Goal: Task Accomplishment & Management: Manage account settings

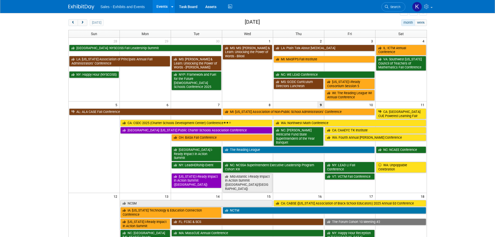
scroll to position [52, 0]
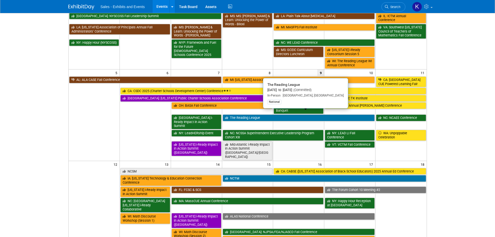
click at [257, 116] on link "The Reading League" at bounding box center [299, 117] width 152 height 7
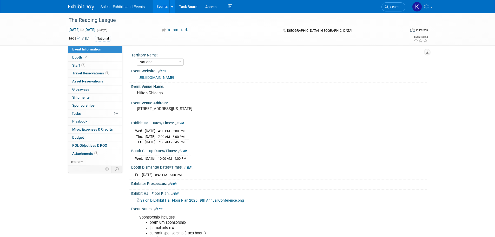
select select "National"
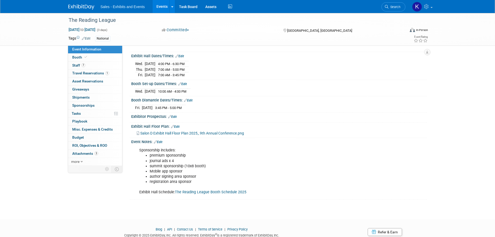
scroll to position [78, 0]
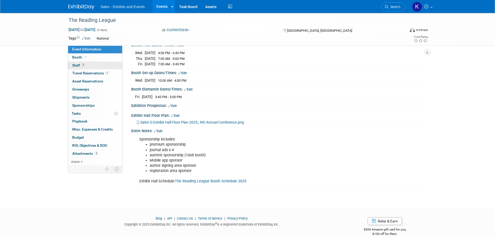
click at [73, 64] on span "Staff 7" at bounding box center [78, 65] width 13 height 4
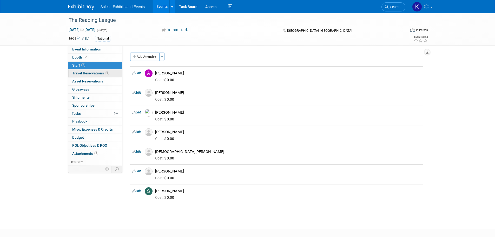
click at [87, 73] on span "Travel Reservations 1" at bounding box center [90, 73] width 37 height 4
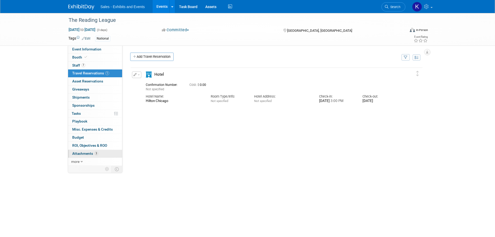
click at [84, 153] on span "Attachments 3" at bounding box center [85, 153] width 26 height 4
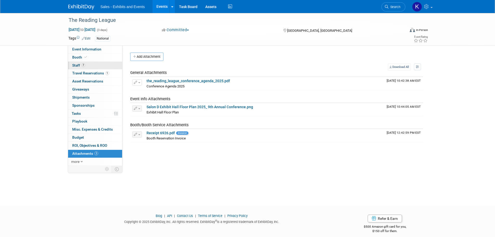
click at [76, 65] on span "Staff 7" at bounding box center [78, 65] width 13 height 4
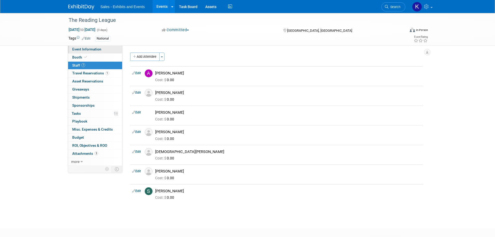
click at [83, 49] on span "Event Information" at bounding box center [86, 49] width 29 height 4
select select "National"
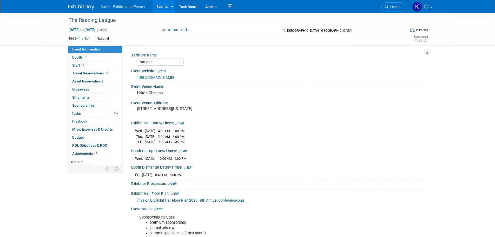
click at [88, 6] on img at bounding box center [81, 6] width 26 height 5
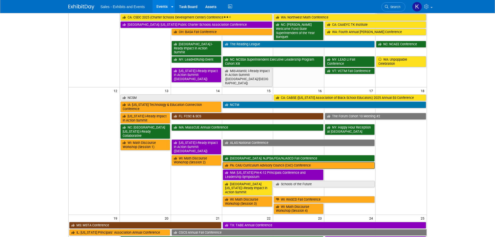
scroll to position [130, 0]
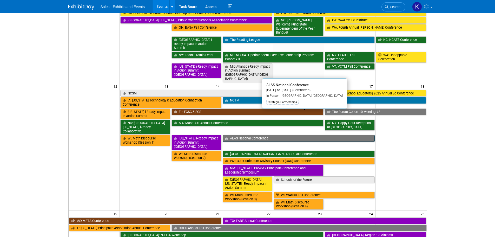
click at [253, 135] on link "ALAS National Conference" at bounding box center [299, 138] width 152 height 7
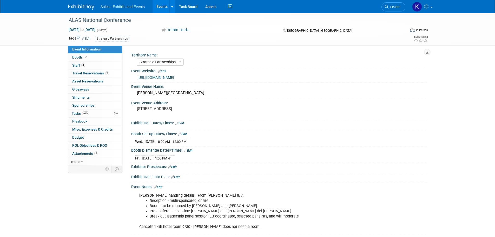
select select "Strategic Partnerships"
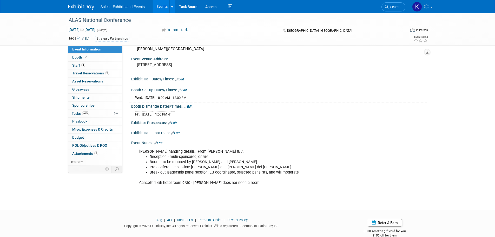
scroll to position [52, 0]
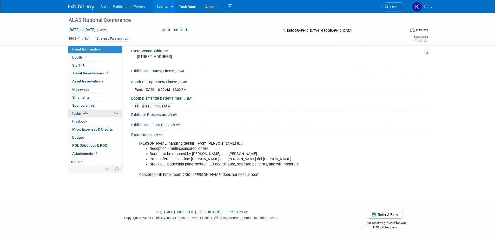
click at [75, 113] on span "Tasks 67%" at bounding box center [80, 113] width 17 height 4
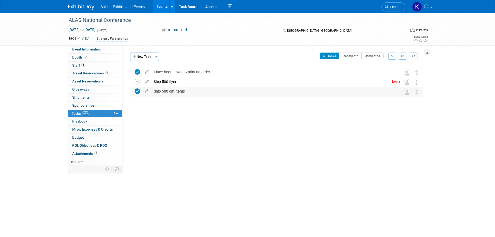
click at [178, 91] on div "Ship 500 gift items" at bounding box center [272, 91] width 242 height 9
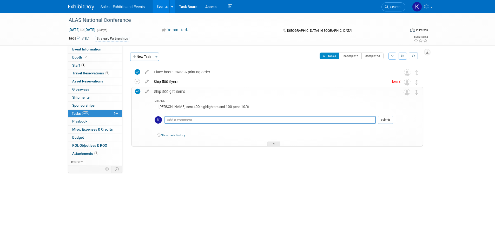
click at [178, 91] on div "Ship 500 gift items" at bounding box center [271, 91] width 241 height 9
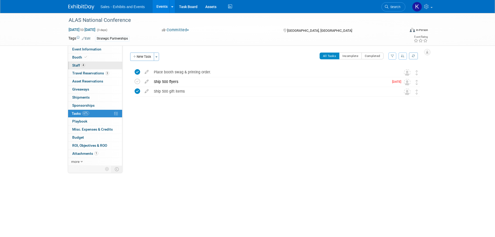
click at [77, 65] on span "Staff 4" at bounding box center [78, 65] width 13 height 4
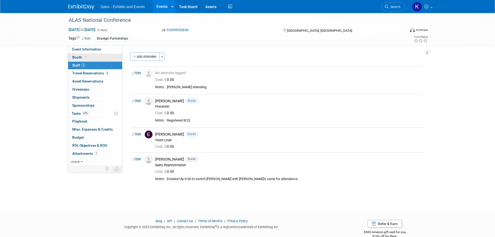
click at [77, 57] on span "Booth" at bounding box center [80, 57] width 16 height 4
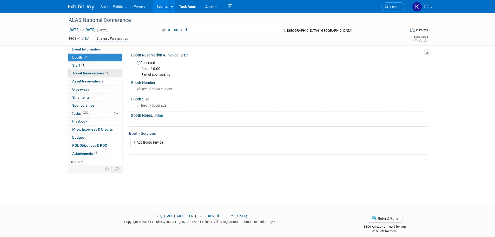
click at [89, 72] on span "Travel Reservations 3" at bounding box center [90, 73] width 37 height 4
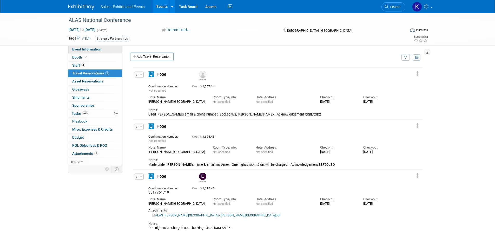
click at [90, 50] on span "Event Information" at bounding box center [86, 49] width 29 height 4
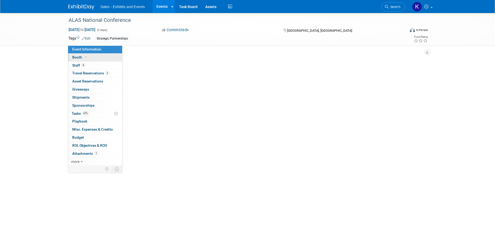
select select "Strategic Partnerships"
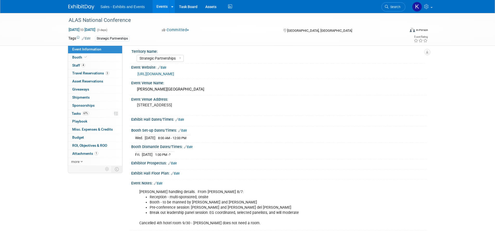
scroll to position [53, 0]
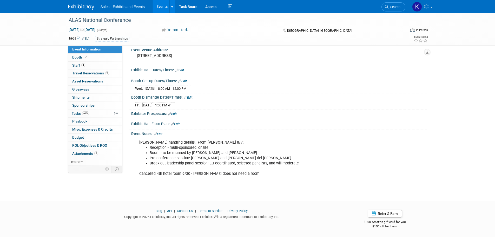
click at [178, 123] on link "Edit" at bounding box center [175, 124] width 9 height 4
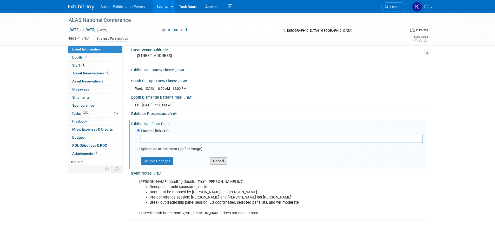
click at [214, 163] on button "Cancel" at bounding box center [218, 160] width 17 height 7
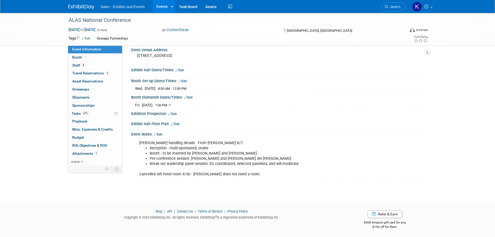
click at [162, 132] on link "Edit" at bounding box center [158, 134] width 9 height 4
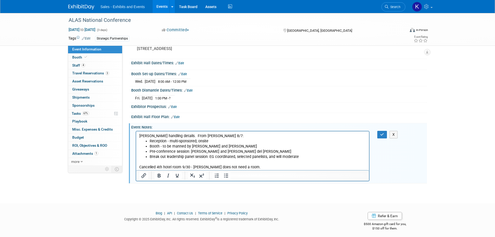
scroll to position [62, 0]
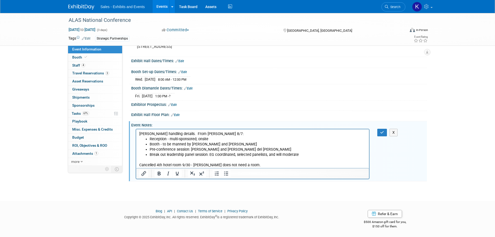
click at [246, 164] on p "Cancelled 4th hotel room 9/30 - [PERSON_NAME] does not need a room." at bounding box center [252, 162] width 227 height 10
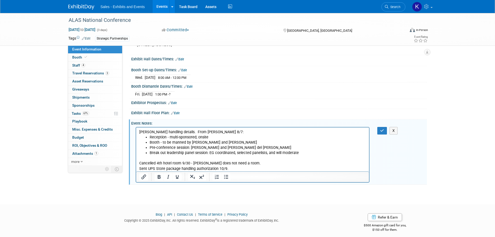
scroll to position [67, 0]
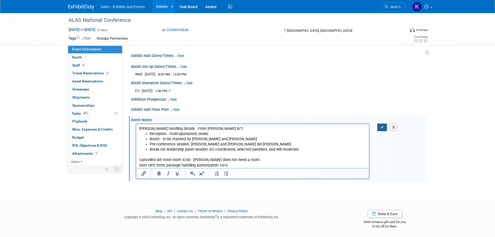
click at [382, 127] on icon "button" at bounding box center [382, 127] width 4 height 4
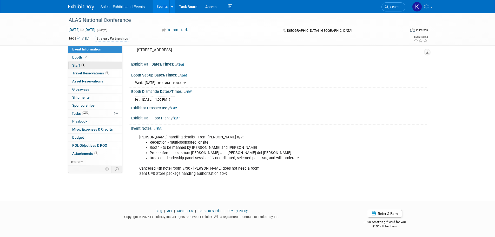
click at [75, 63] on span "Staff 4" at bounding box center [78, 65] width 13 height 4
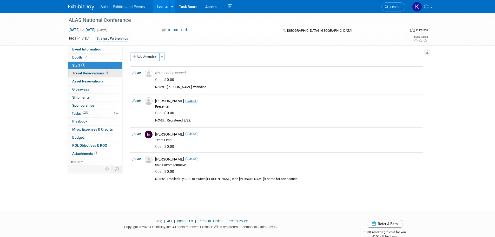
click at [85, 76] on link "3 Travel Reservations 3" at bounding box center [95, 73] width 54 height 8
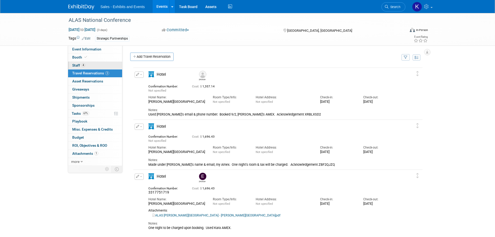
click at [76, 65] on span "Staff 4" at bounding box center [78, 65] width 13 height 4
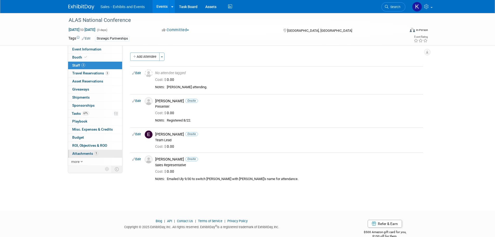
click at [82, 152] on span "Attachments 1" at bounding box center [85, 153] width 26 height 4
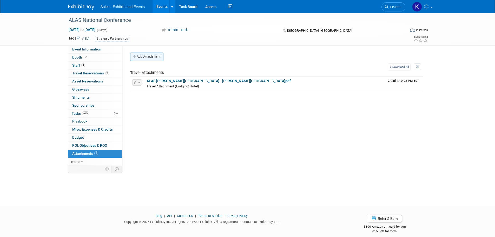
click at [141, 57] on button "Add Attachment" at bounding box center [146, 56] width 33 height 8
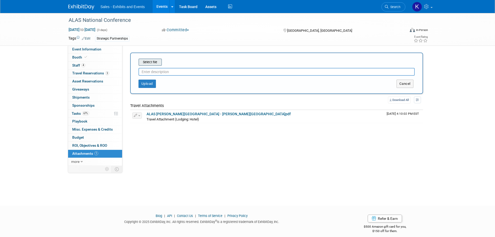
click at [149, 60] on input "file" at bounding box center [130, 62] width 62 height 6
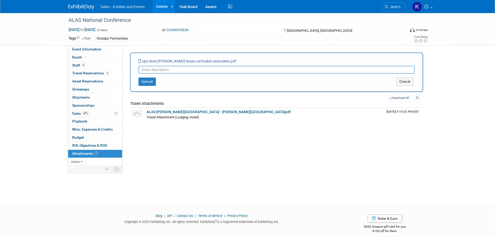
click at [167, 69] on input "text" at bounding box center [276, 70] width 276 height 8
type input "UPS handling auth"
drag, startPoint x: 151, startPoint y: 81, endPoint x: 168, endPoint y: 73, distance: 18.0
click at [152, 82] on button "Upload" at bounding box center [146, 81] width 17 height 8
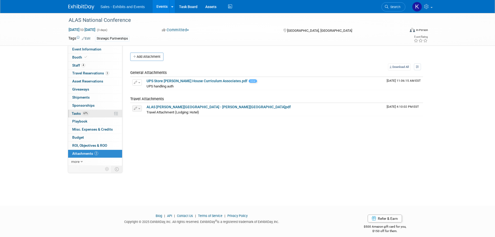
click at [79, 113] on span "Tasks 67%" at bounding box center [80, 113] width 17 height 4
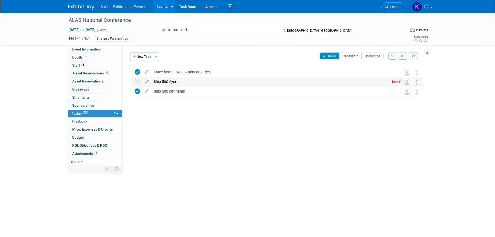
click at [171, 81] on div "Ship 500 flyers" at bounding box center [270, 81] width 238 height 9
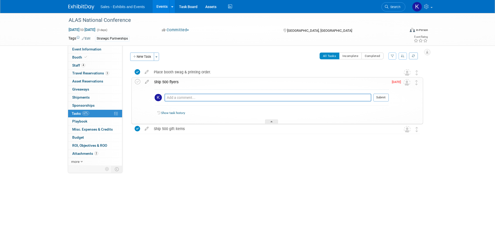
click at [171, 81] on div "Ship 500 flyers" at bounding box center [269, 81] width 237 height 9
